Goal: Information Seeking & Learning: Learn about a topic

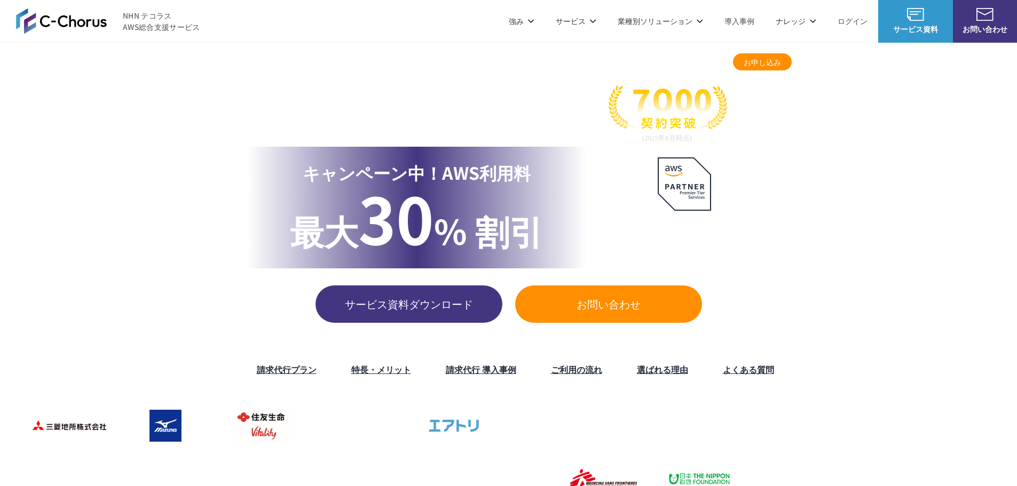
click at [279, 89] on link "AWS請求代行サービス" at bounding box center [271, 90] width 75 height 11
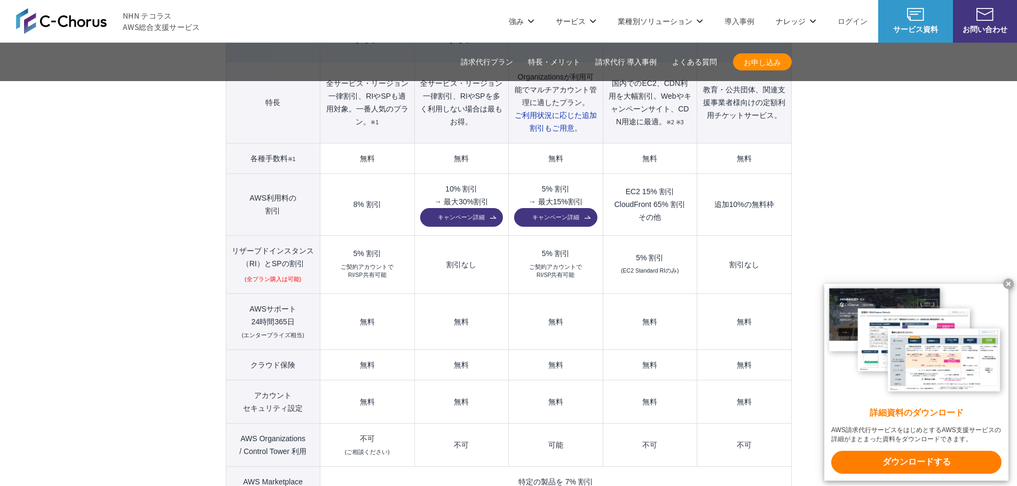
scroll to position [1014, 0]
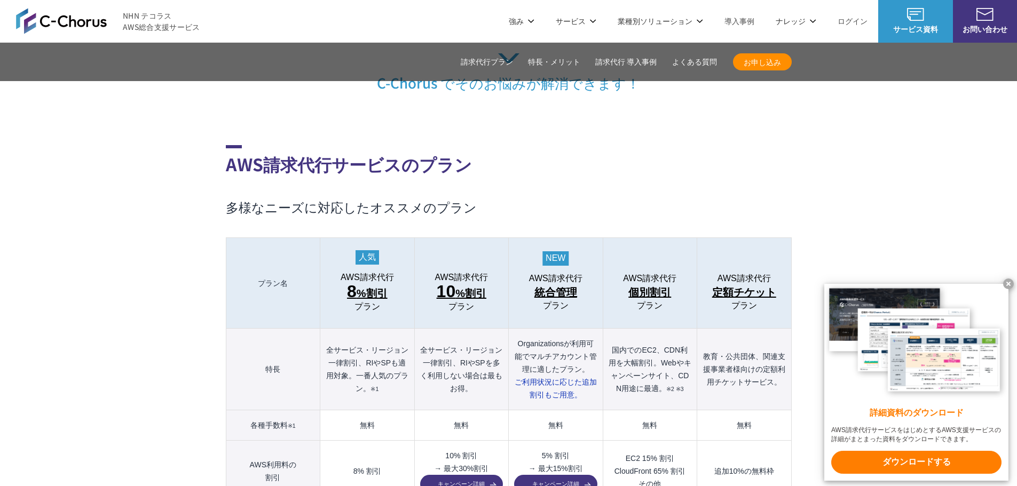
drag, startPoint x: 184, startPoint y: 170, endPoint x: 183, endPoint y: 165, distance: 5.4
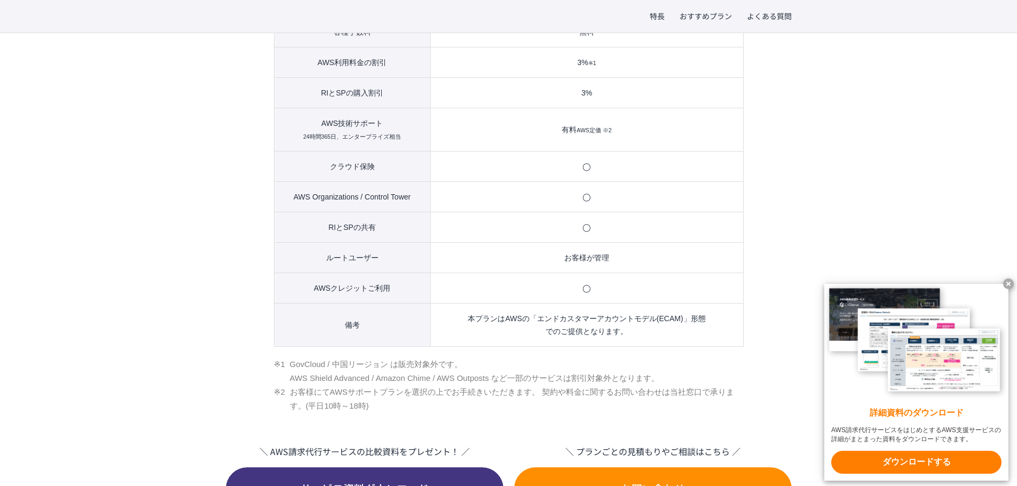
scroll to position [747, 0]
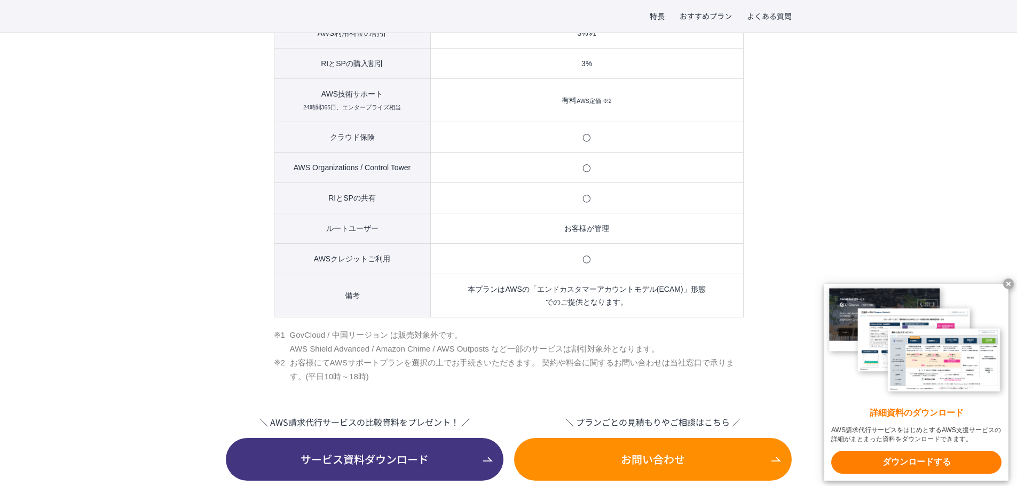
click at [1008, 280] on x-t at bounding box center [1008, 284] width 11 height 11
